Goal: Information Seeking & Learning: Find specific fact

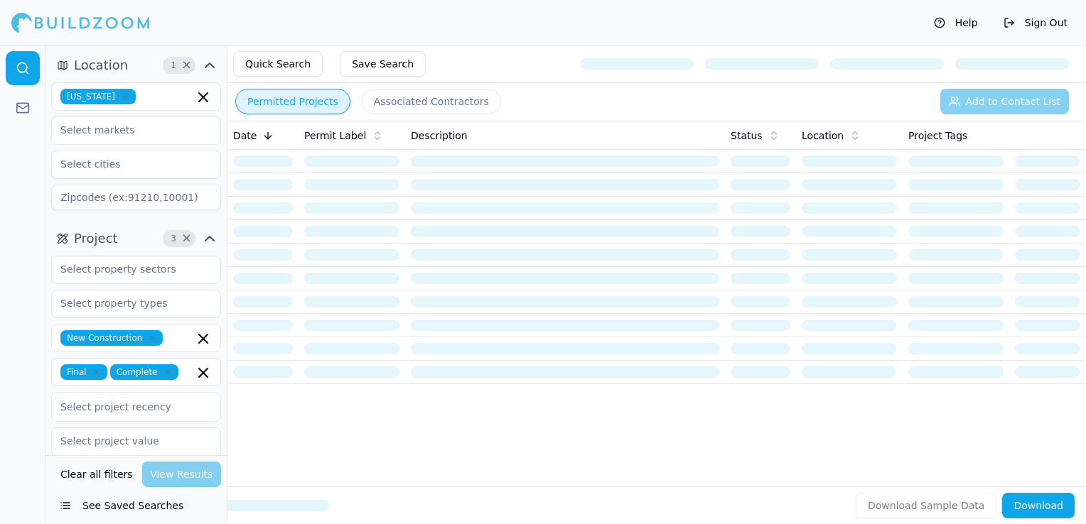
click at [121, 96] on icon "button" at bounding box center [125, 96] width 9 height 9
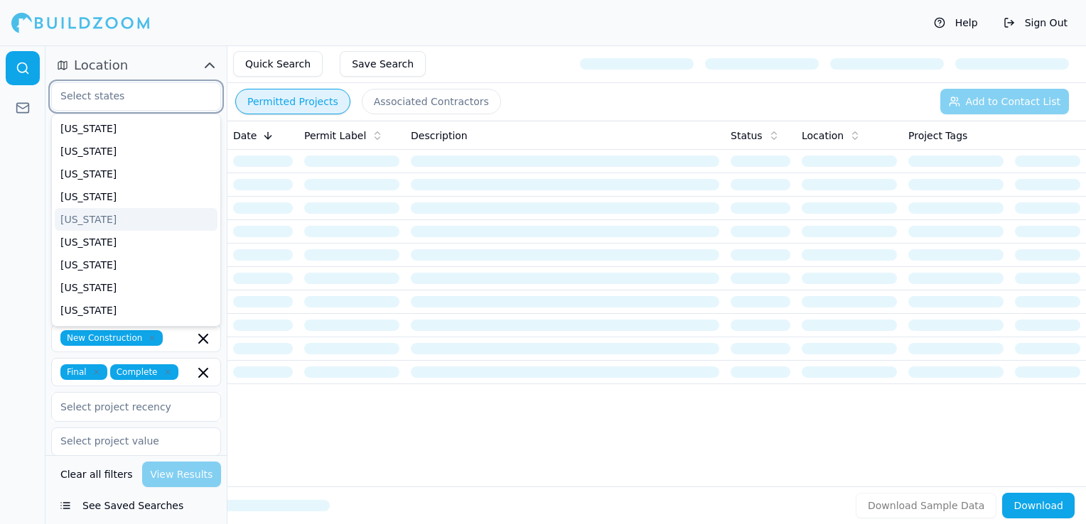
scroll to position [71, 0]
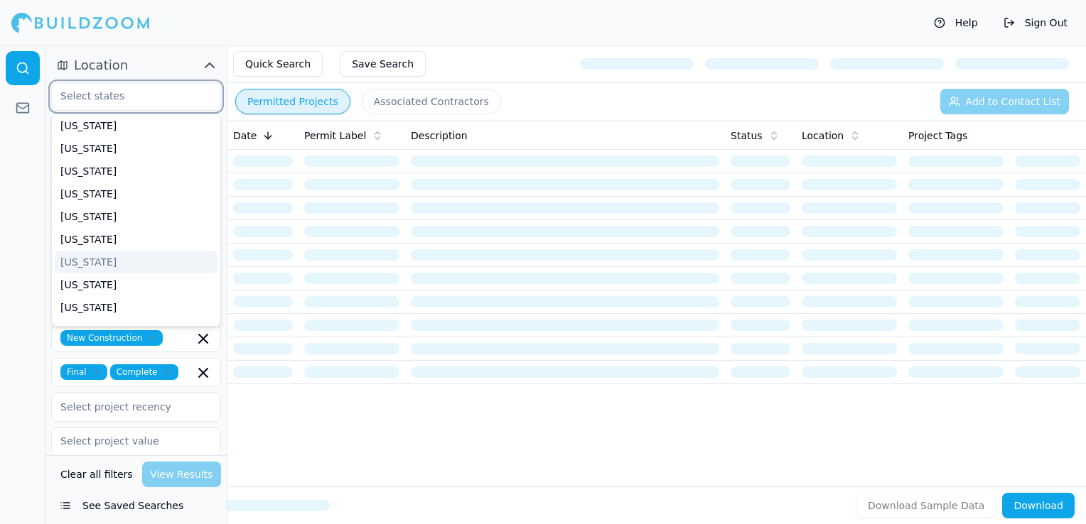
click at [85, 264] on div "[US_STATE]" at bounding box center [136, 262] width 163 height 23
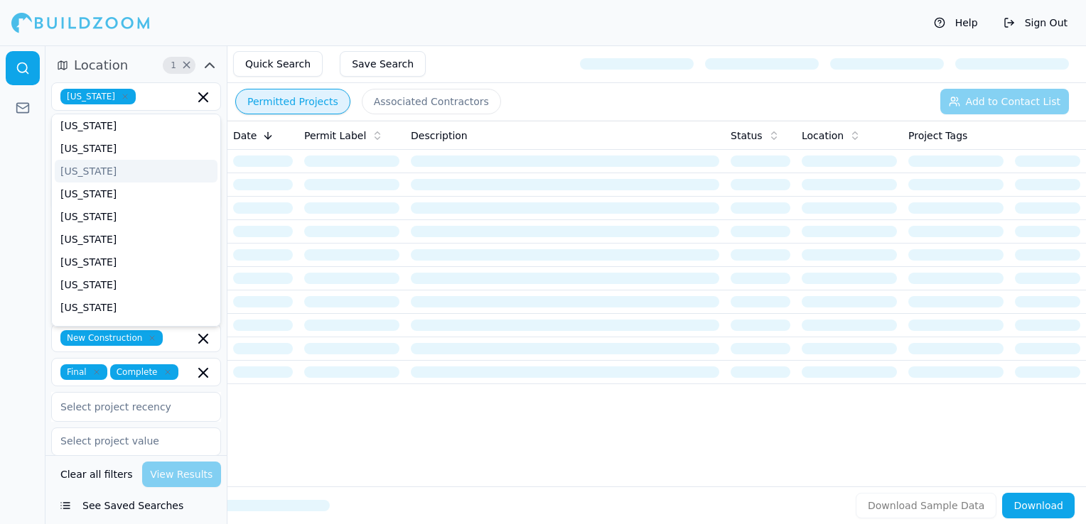
click at [414, 38] on div "Help Sign Out" at bounding box center [543, 22] width 1086 height 45
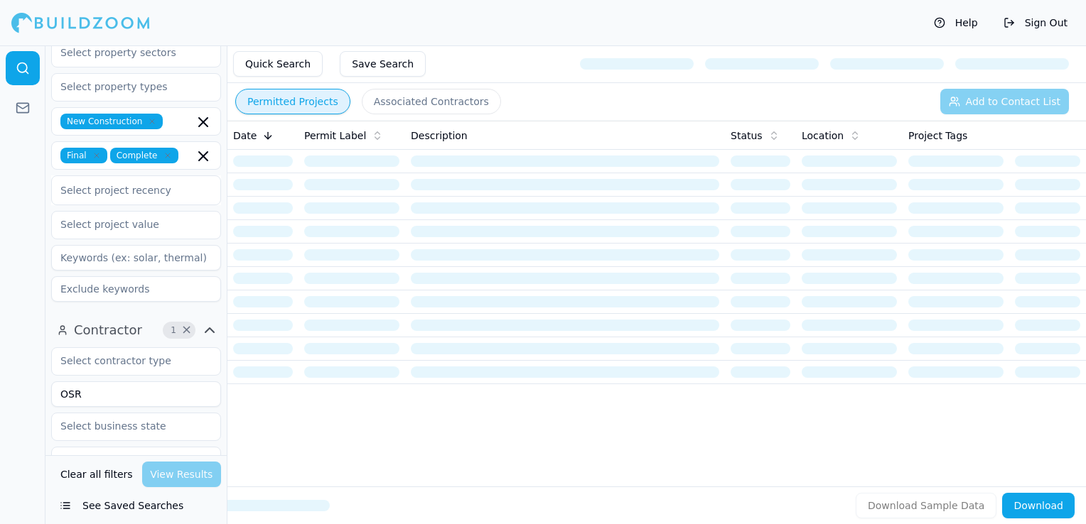
scroll to position [497, 0]
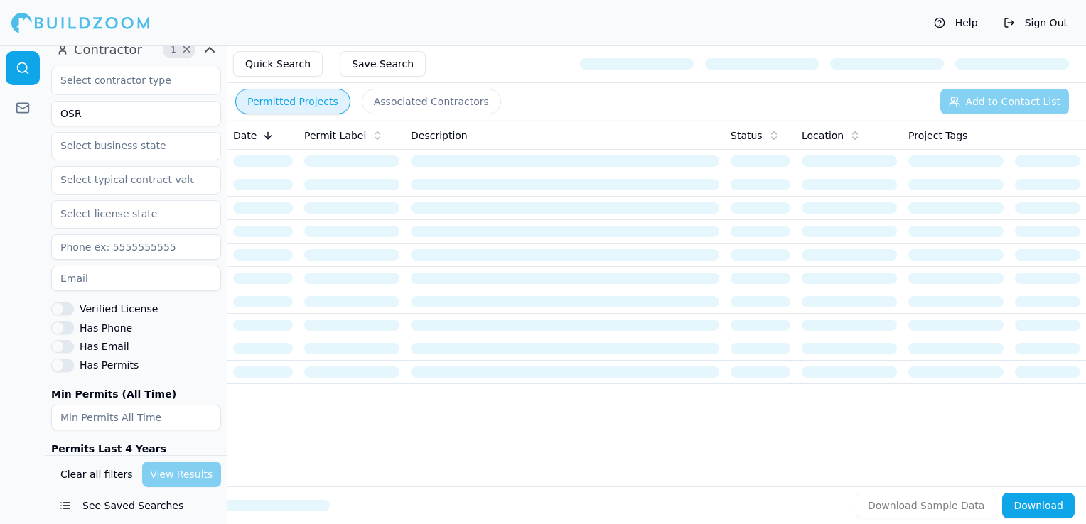
drag, startPoint x: 156, startPoint y: 116, endPoint x: 41, endPoint y: 111, distance: 115.9
click at [41, 111] on div "Location 1 × [US_STATE] Project 3 × New Construction Final Complete Select proj…" at bounding box center [543, 284] width 1086 height 479
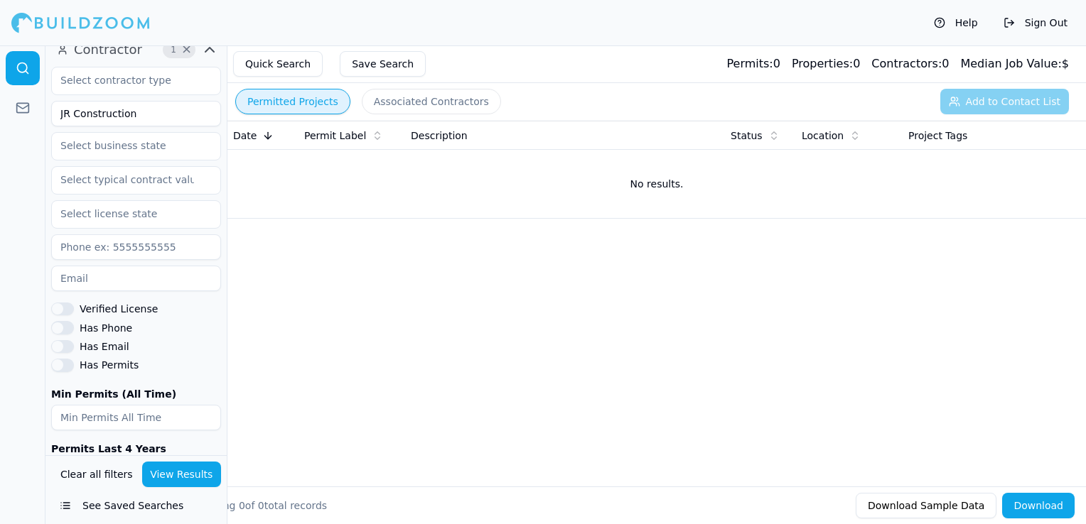
type input "JR Construction"
click at [193, 485] on button "View Results" at bounding box center [182, 475] width 80 height 26
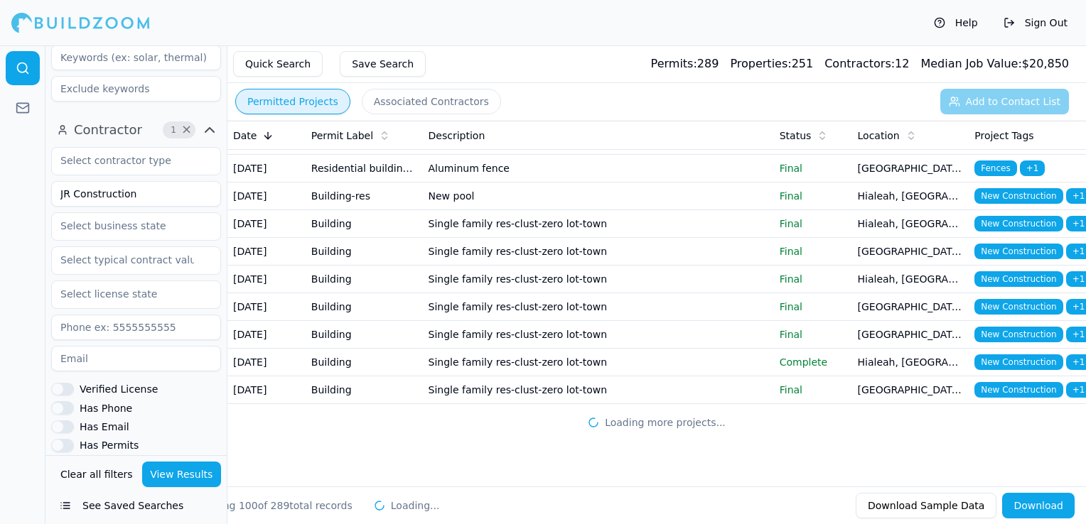
scroll to position [3511, 0]
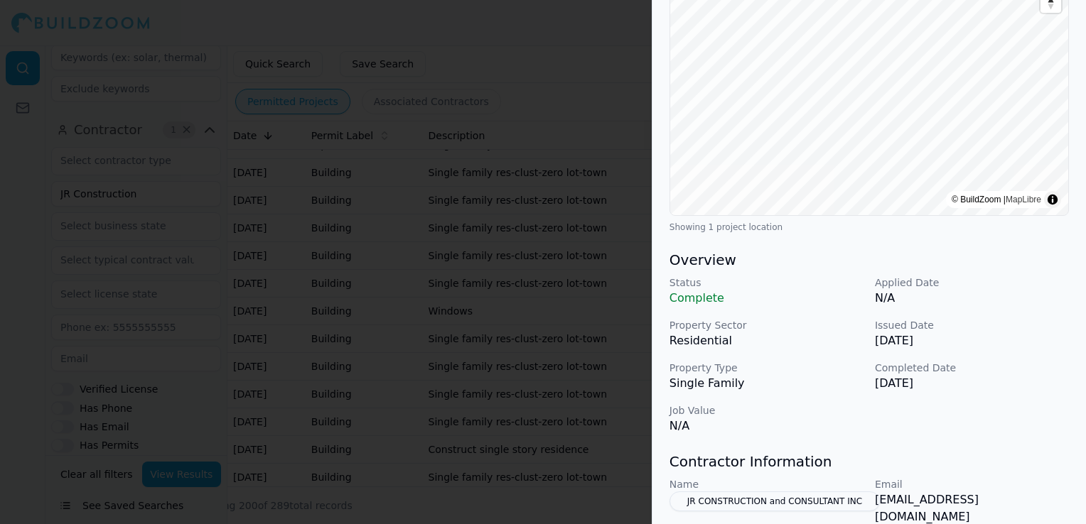
scroll to position [213, 0]
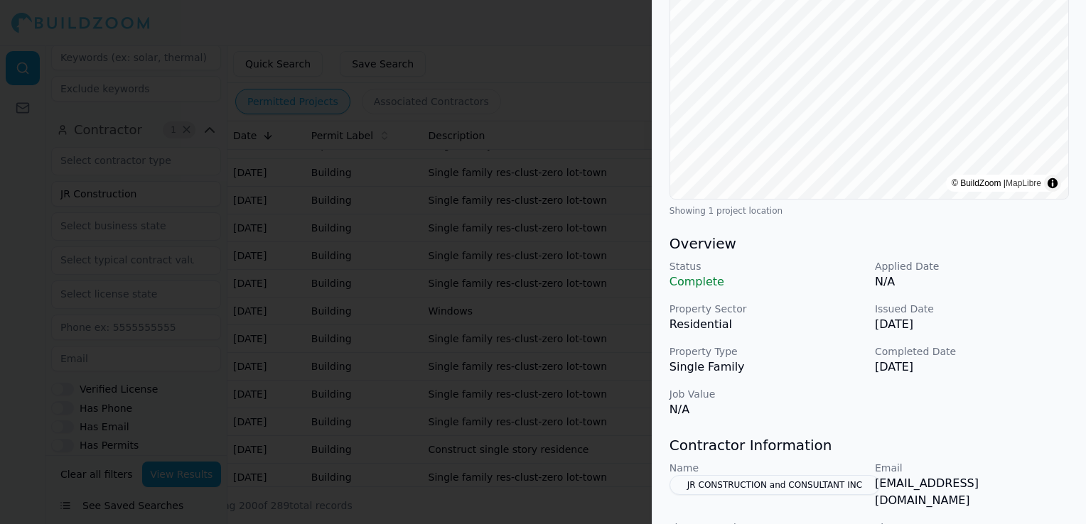
drag, startPoint x: 426, startPoint y: 349, endPoint x: 456, endPoint y: 314, distance: 45.9
click at [426, 349] on div at bounding box center [543, 262] width 1086 height 524
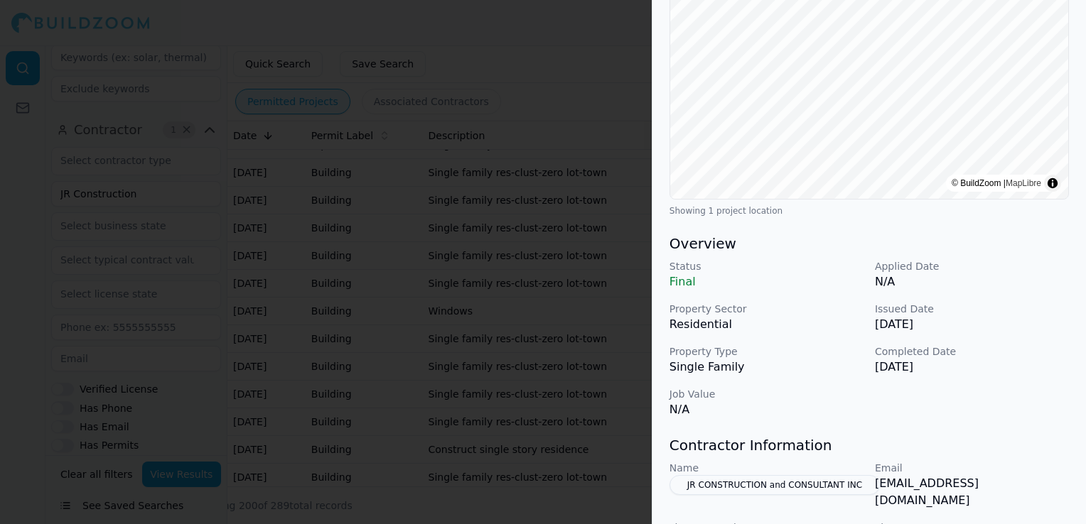
click at [515, 340] on div at bounding box center [543, 262] width 1086 height 524
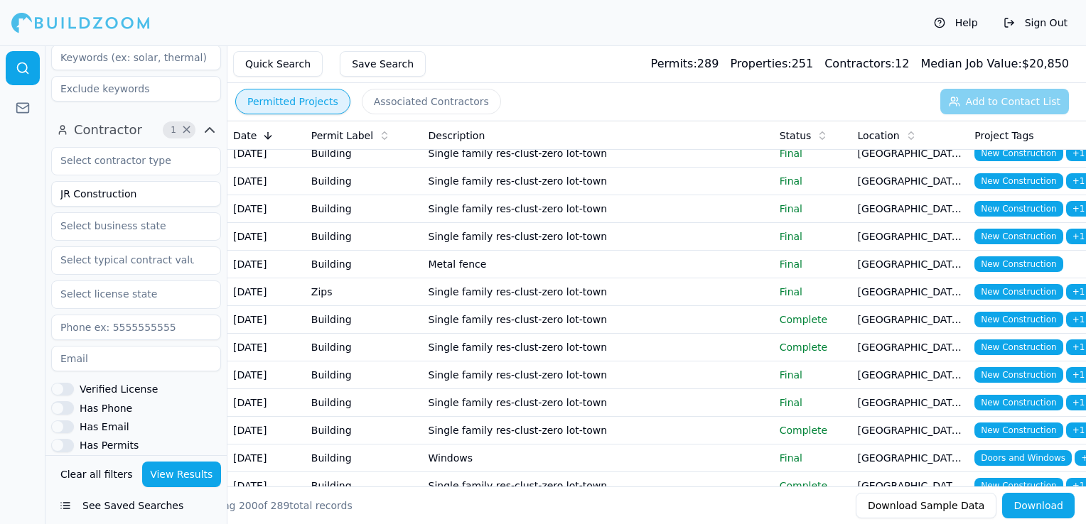
scroll to position [3297, 0]
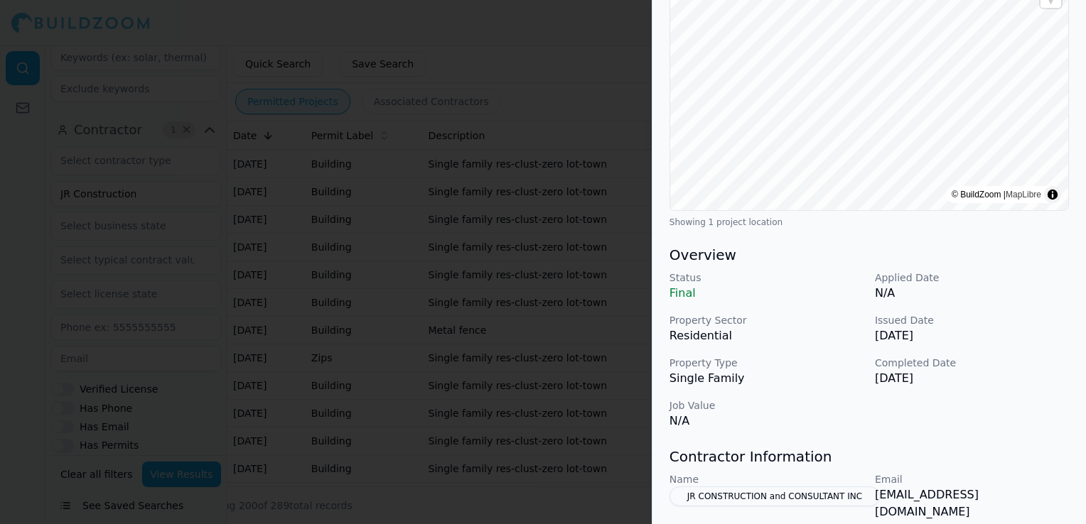
scroll to position [213, 0]
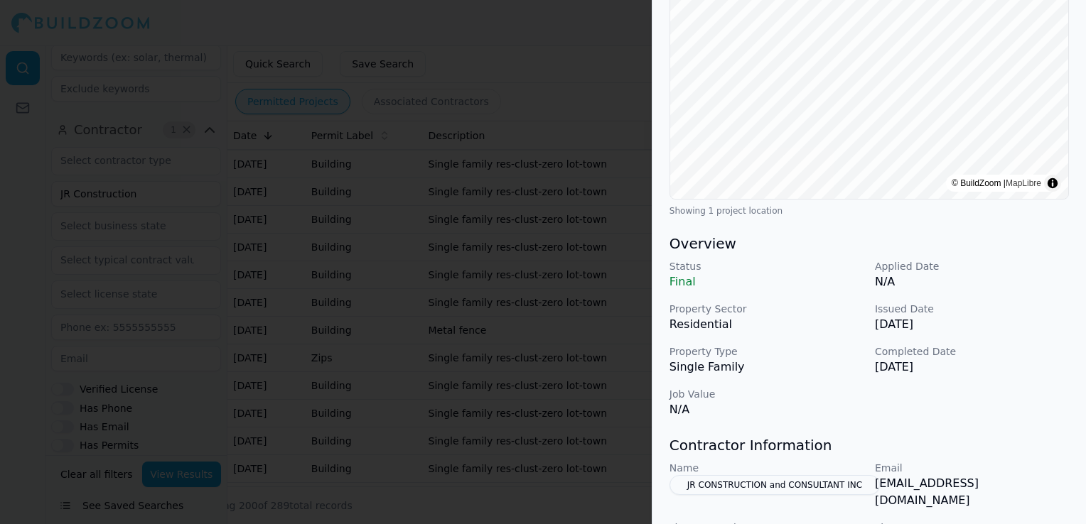
click at [586, 377] on div at bounding box center [543, 262] width 1086 height 524
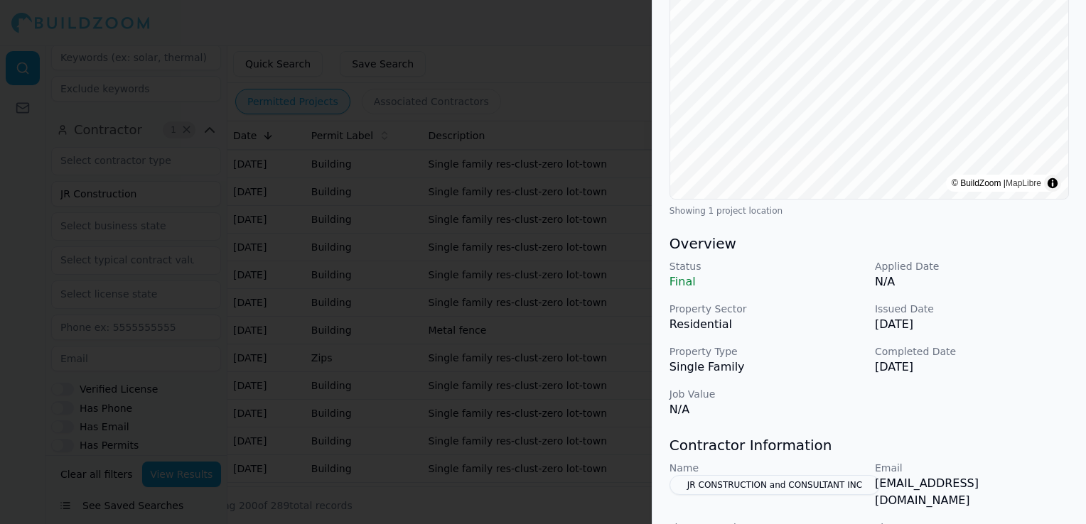
click at [372, 271] on div at bounding box center [543, 262] width 1086 height 524
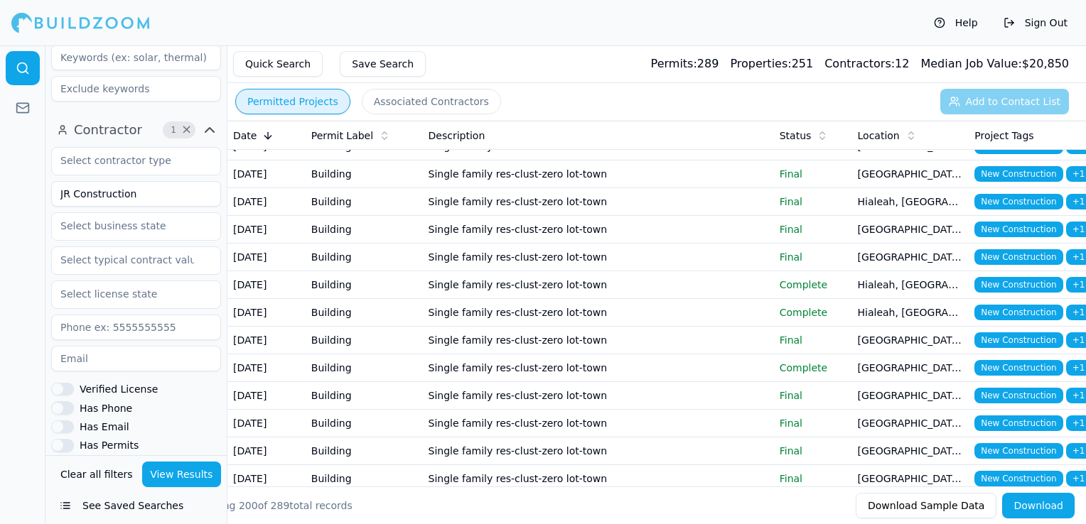
scroll to position [3084, 0]
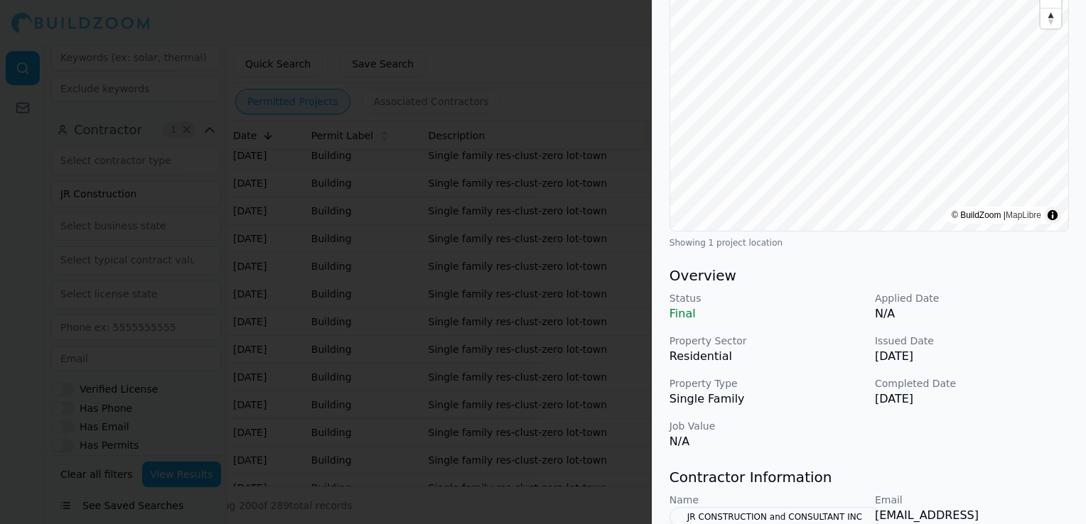
scroll to position [213, 0]
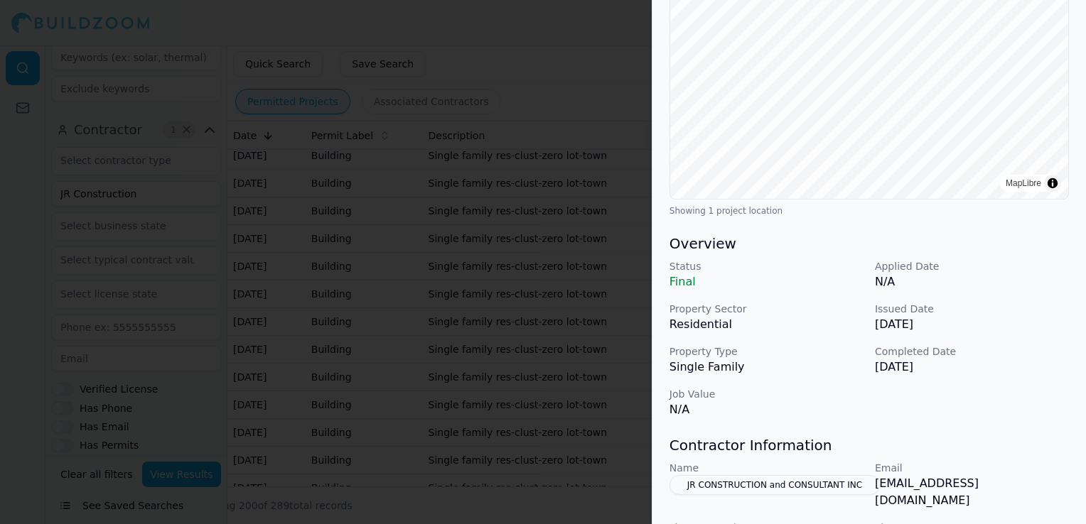
click at [469, 301] on div at bounding box center [543, 262] width 1086 height 524
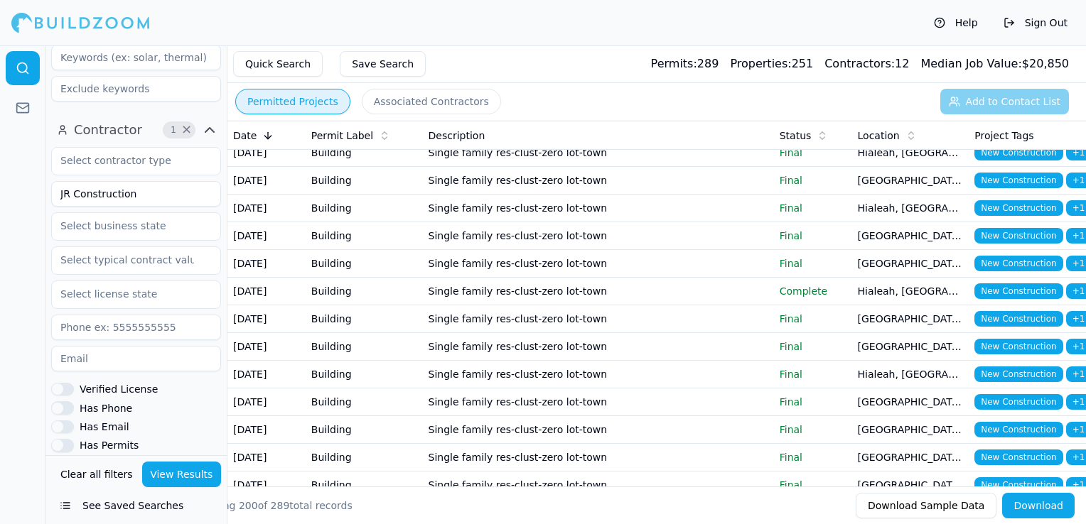
scroll to position [2587, 0]
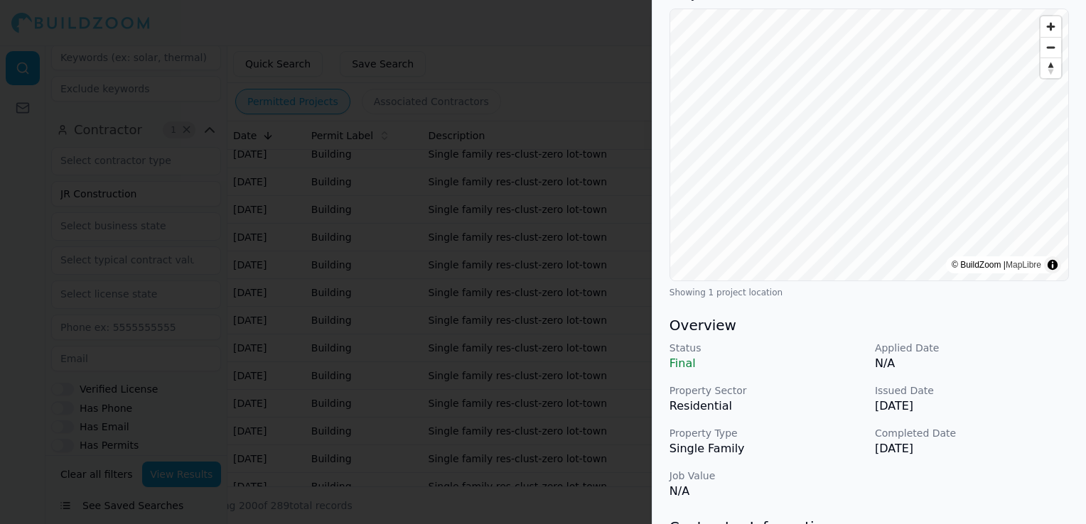
scroll to position [213, 0]
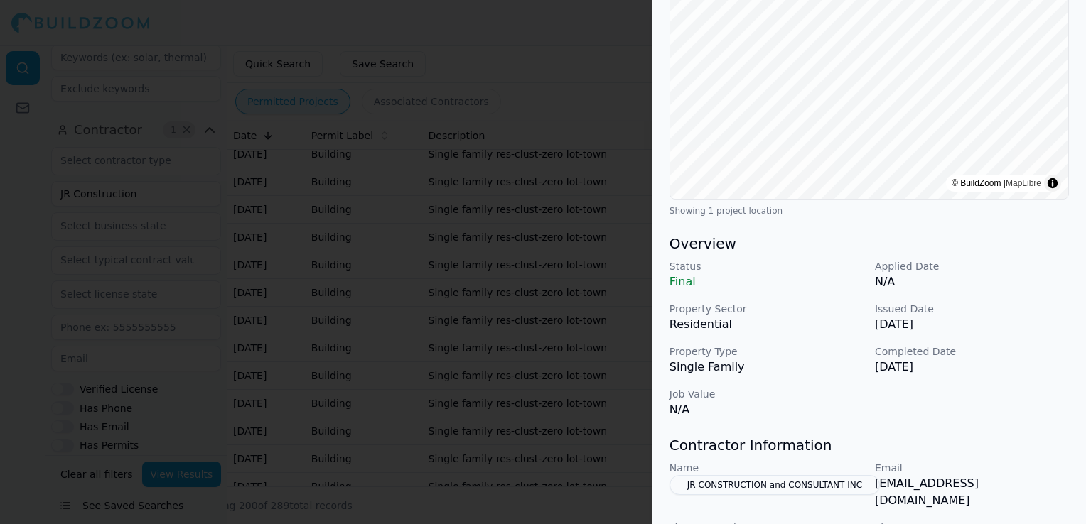
click at [455, 348] on div at bounding box center [543, 262] width 1086 height 524
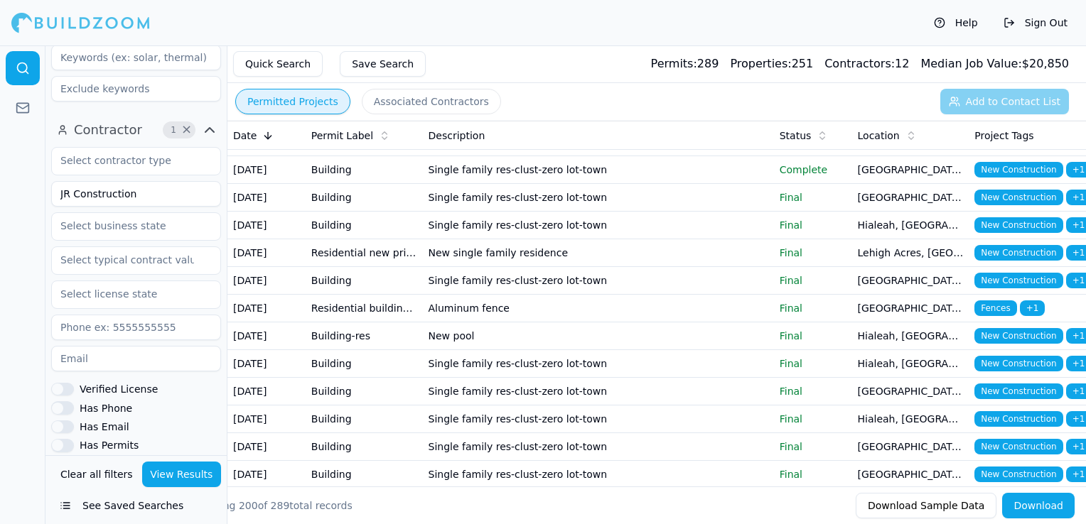
scroll to position [2374, 0]
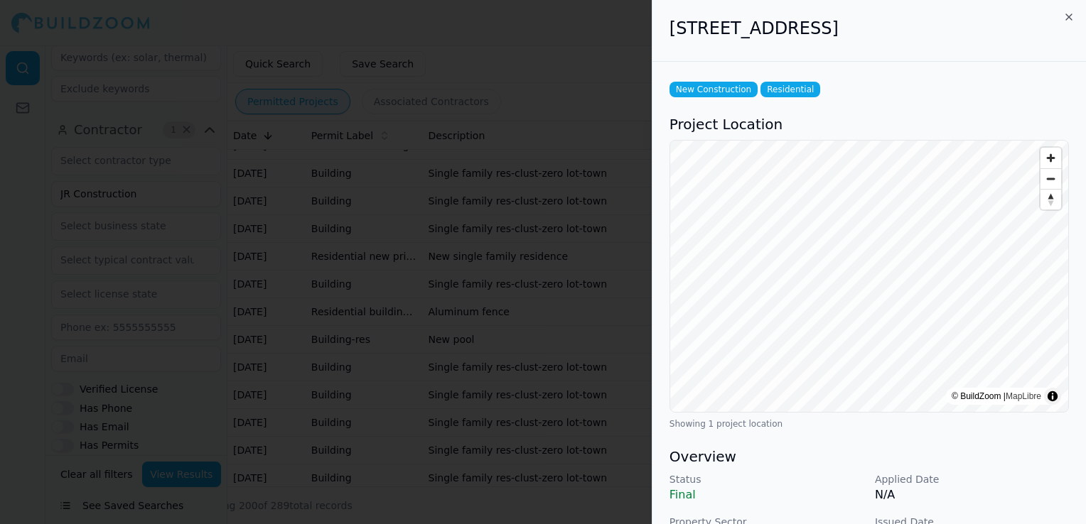
click at [593, 365] on div at bounding box center [543, 262] width 1086 height 524
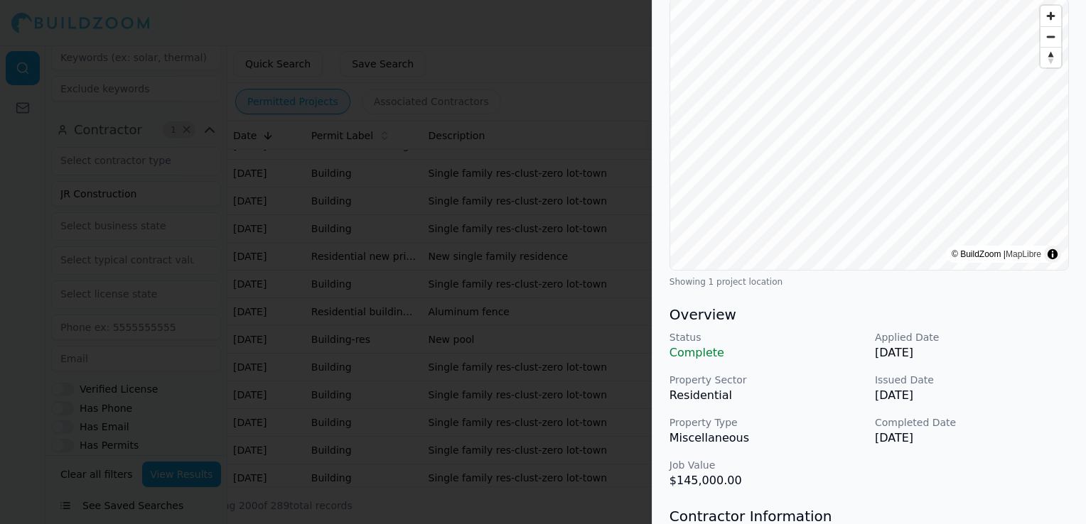
scroll to position [0, 0]
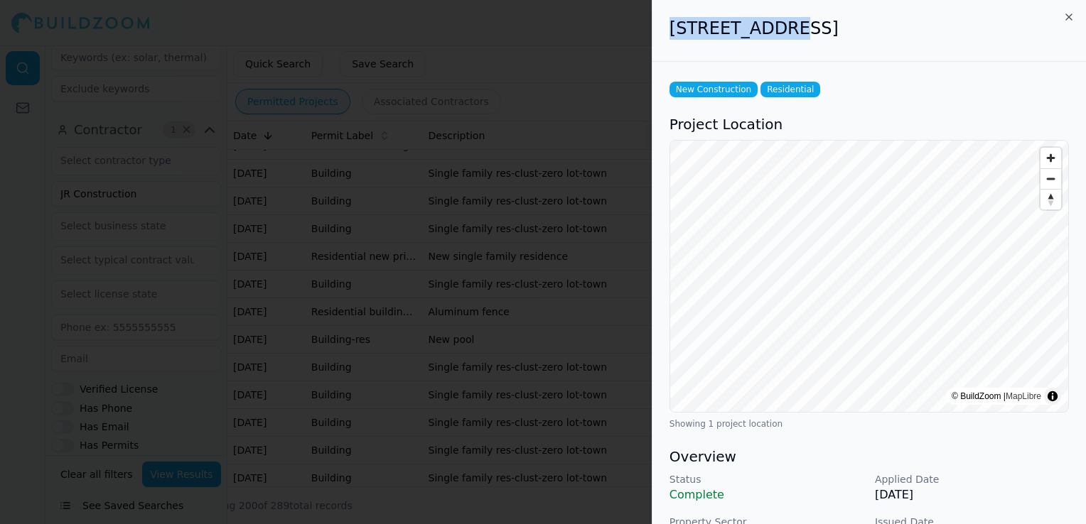
drag, startPoint x: 671, startPoint y: 32, endPoint x: 764, endPoint y: 28, distance: 93.2
click at [764, 28] on h2 "[STREET_ADDRESS]" at bounding box center [868, 28] width 399 height 23
copy h2 "[STREET_ADDRESS]"
click at [559, 109] on div at bounding box center [543, 262] width 1086 height 524
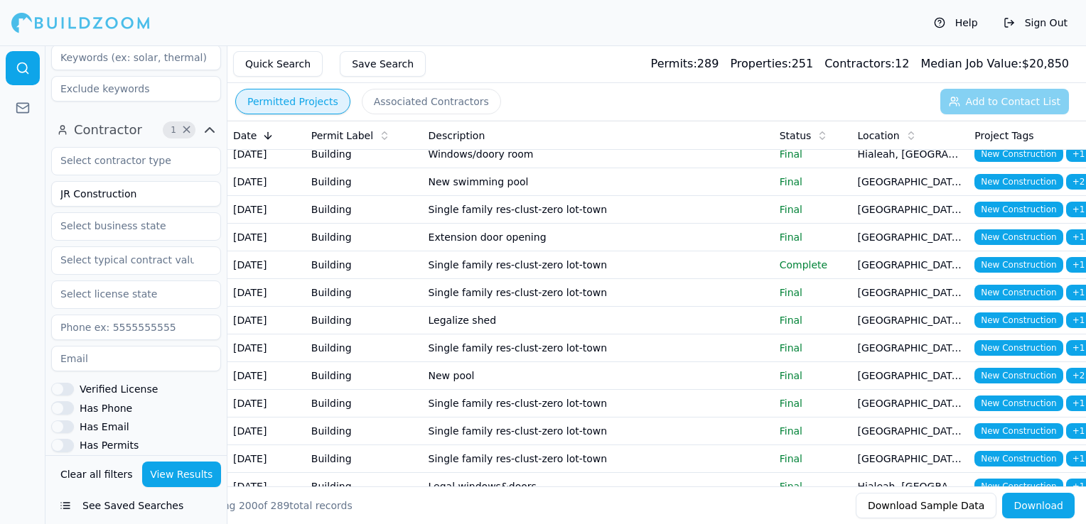
scroll to position [1521, 0]
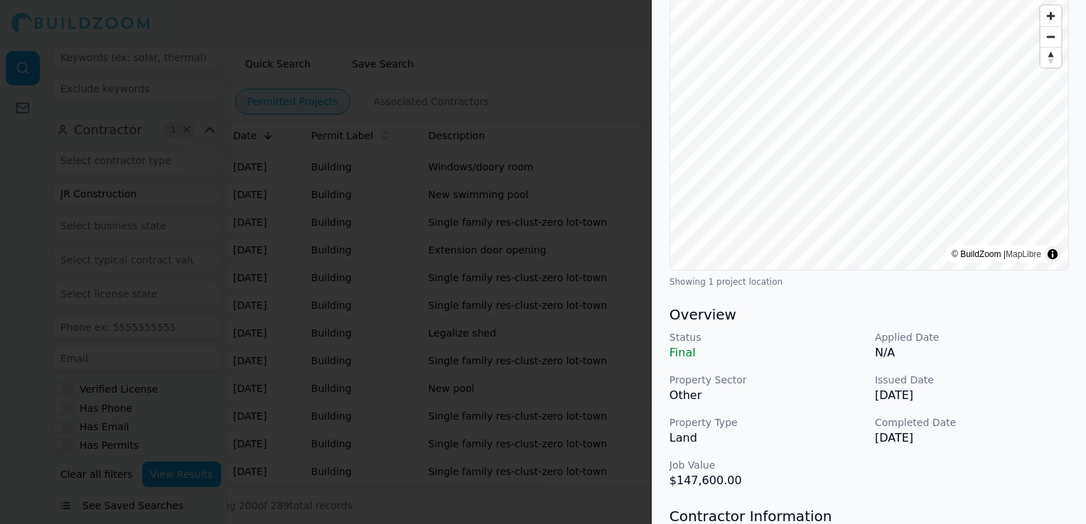
scroll to position [0, 0]
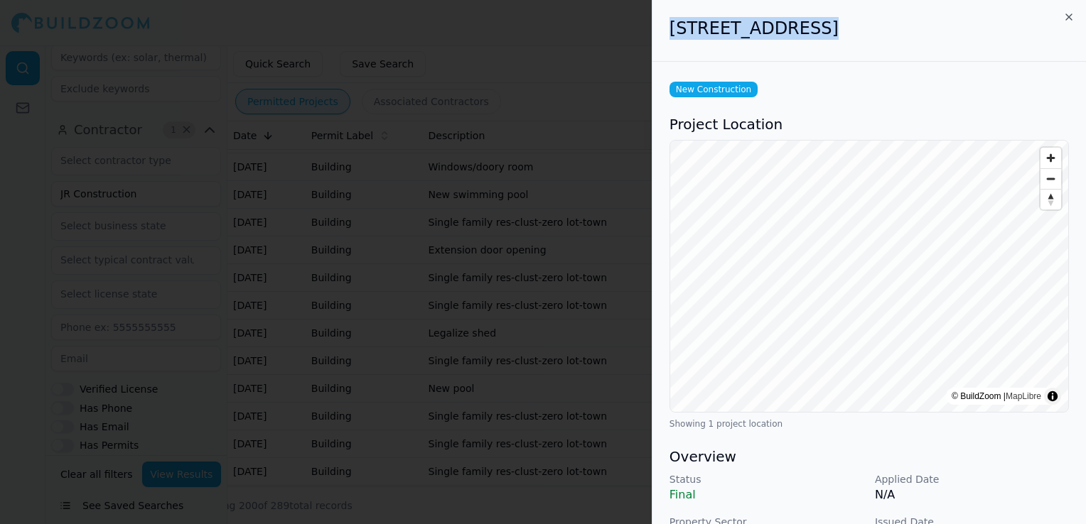
drag, startPoint x: 665, startPoint y: 22, endPoint x: 797, endPoint y: 21, distance: 131.5
click at [797, 21] on div "[STREET_ADDRESS]" at bounding box center [868, 31] width 433 height 62
drag, startPoint x: 797, startPoint y: 21, endPoint x: 785, endPoint y: 23, distance: 12.3
copy h2 "[STREET_ADDRESS]"
click at [554, 265] on div at bounding box center [543, 262] width 1086 height 524
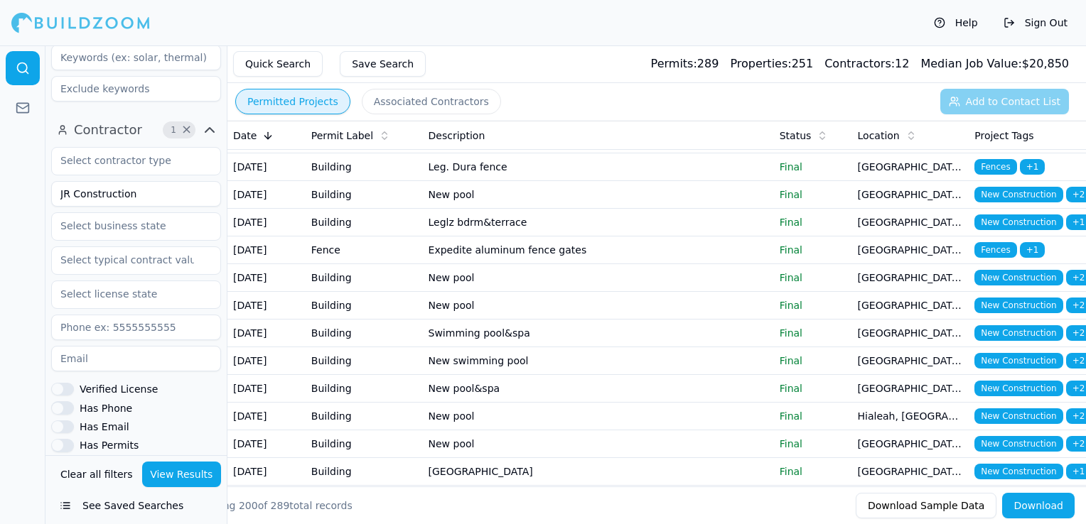
scroll to position [881, 0]
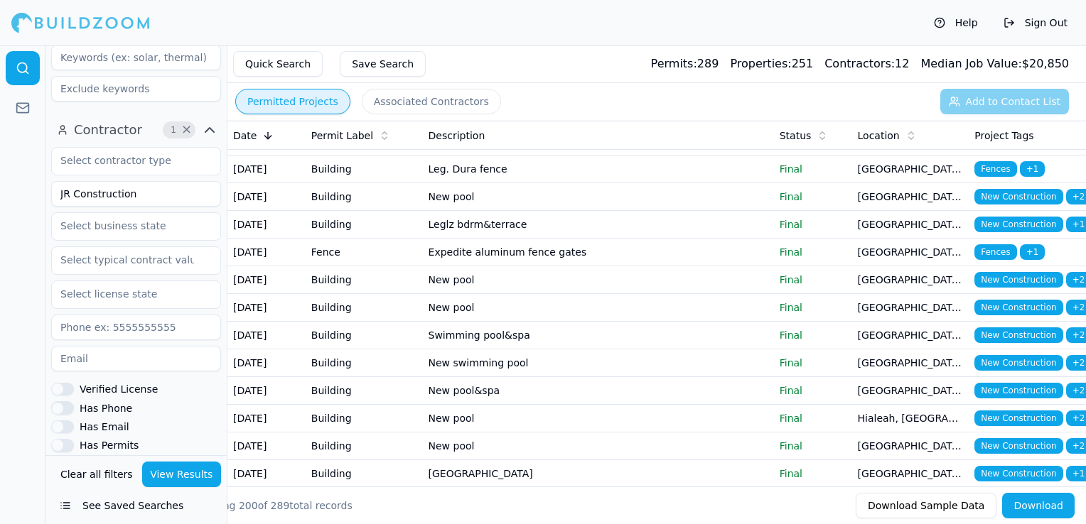
click at [538, 17] on td "New single family residence 2 story" at bounding box center [598, 3] width 351 height 28
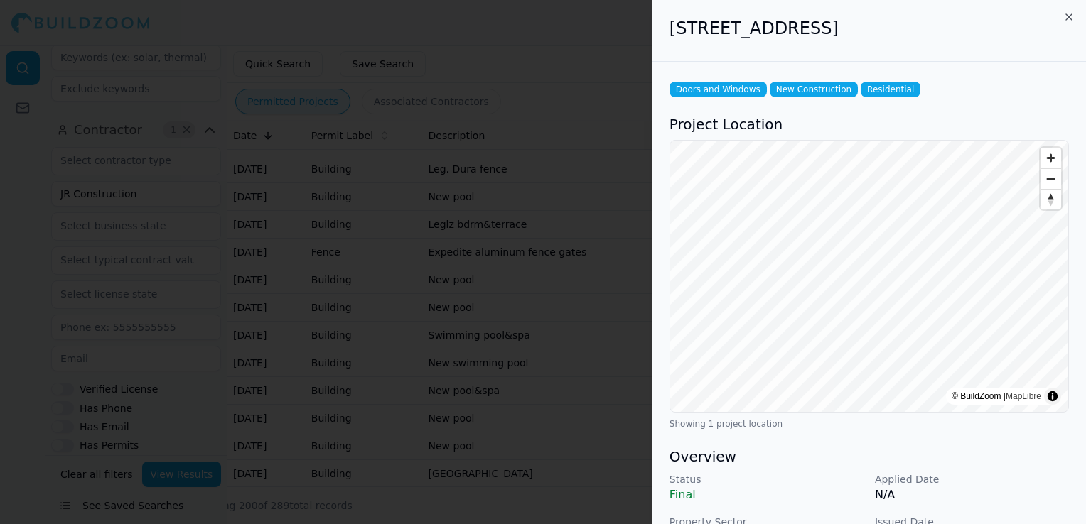
scroll to position [142, 0]
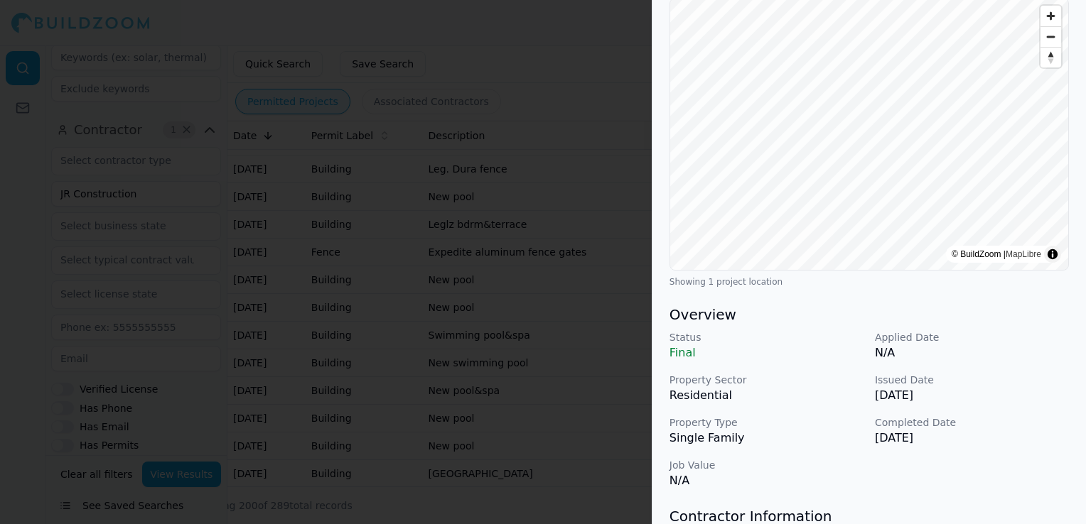
click at [422, 285] on div at bounding box center [543, 262] width 1086 height 524
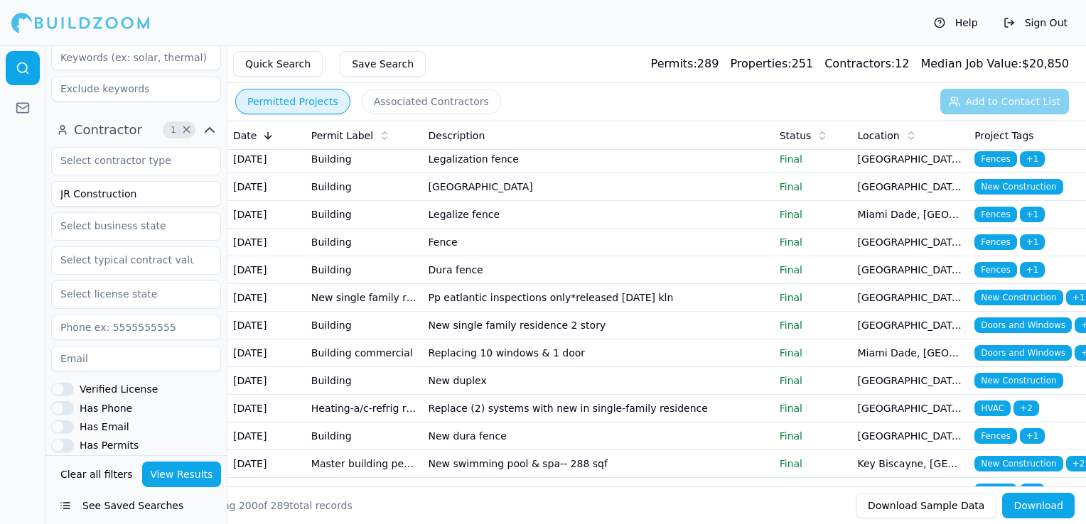
scroll to position [526, 0]
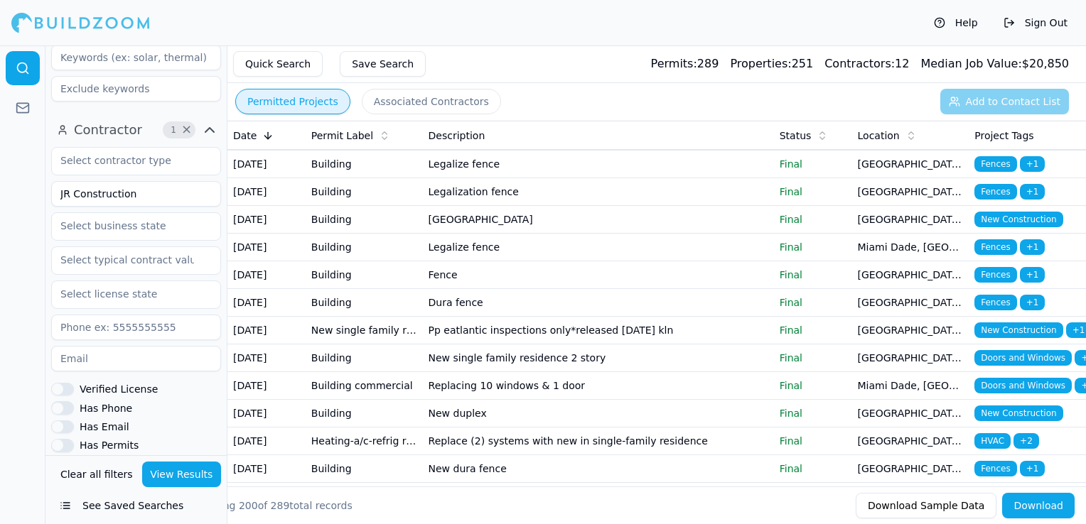
click at [503, 151] on td "New single family residence" at bounding box center [598, 137] width 351 height 28
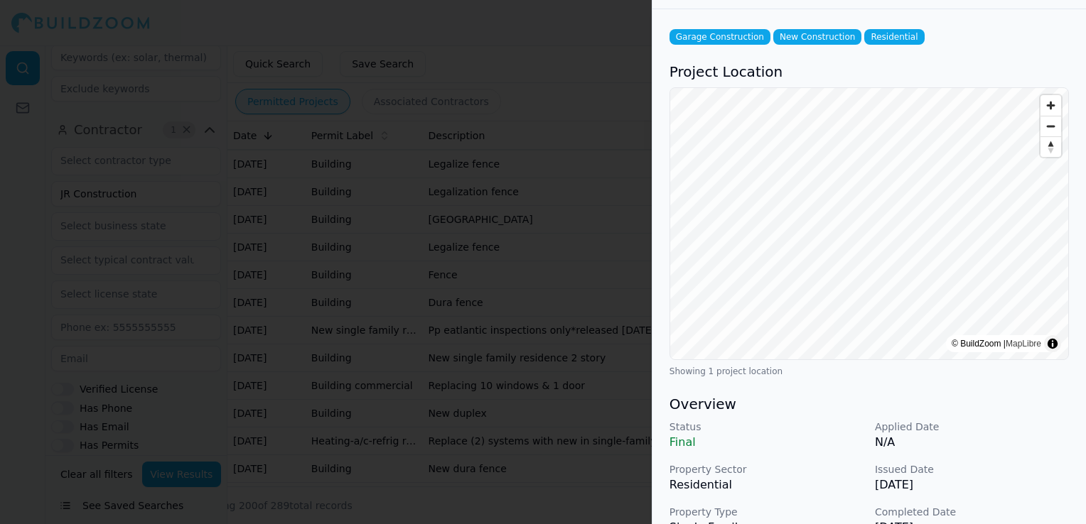
scroll to position [0, 0]
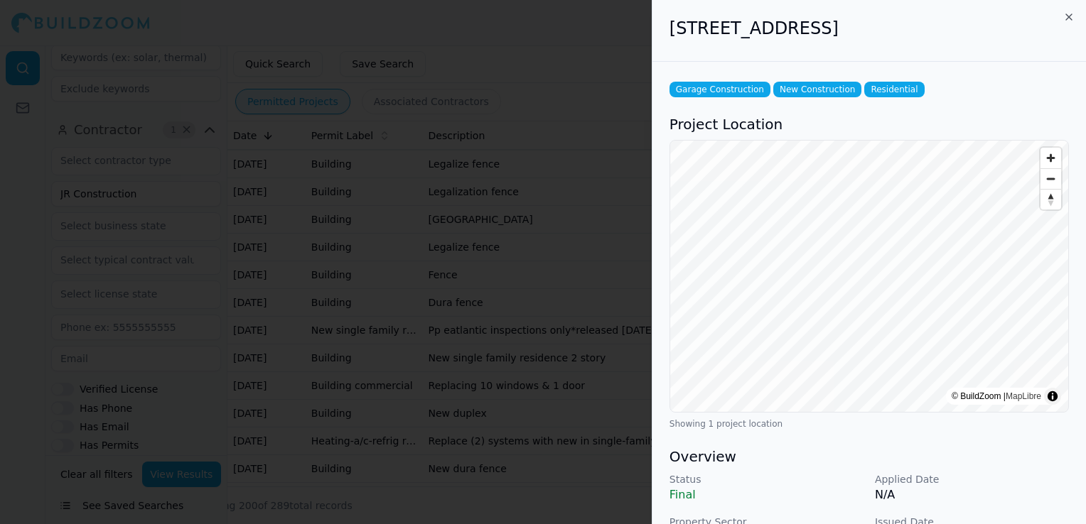
click at [489, 293] on div at bounding box center [543, 262] width 1086 height 524
